Goal: Ask a question

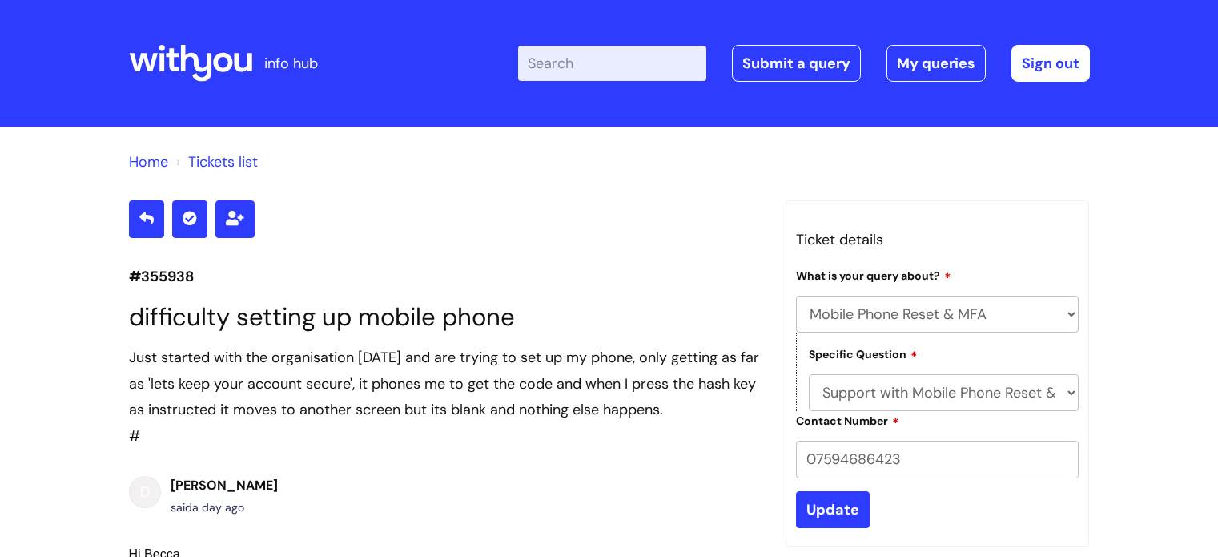
select select "Mobile Phone Reset & MFA"
select select "Support with Mobile Phone Reset & MFA"
